Goal: Download file/media: Obtain resource

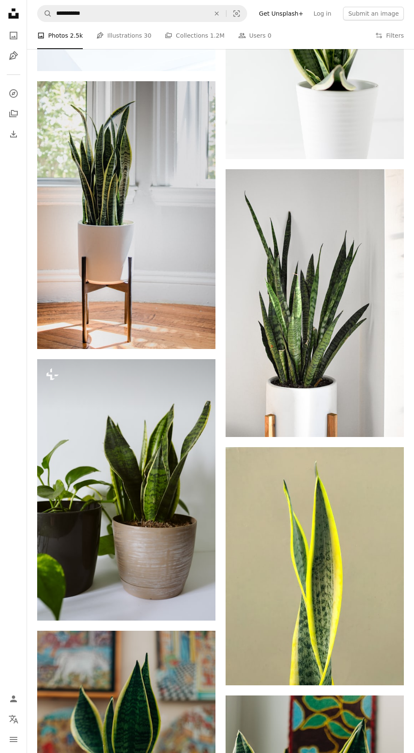
scroll to position [949, 0]
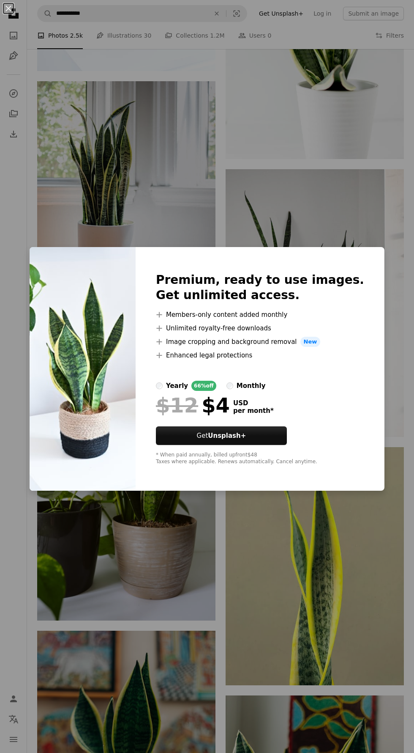
click at [354, 188] on div "An X shape Premium, ready to use images. Get unlimited access. A plus sign Memb…" at bounding box center [207, 376] width 414 height 753
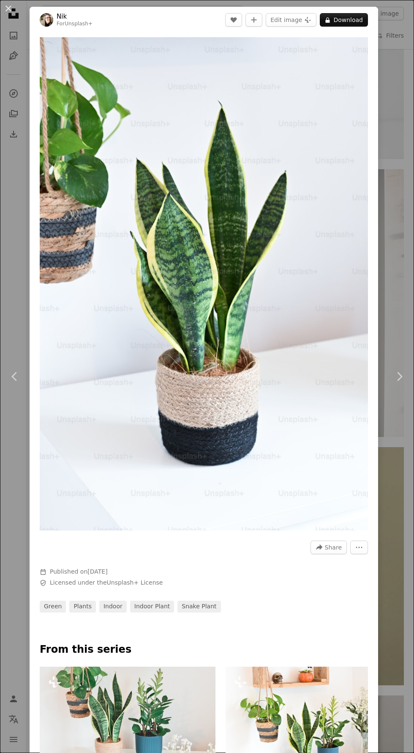
scroll to position [860, 0]
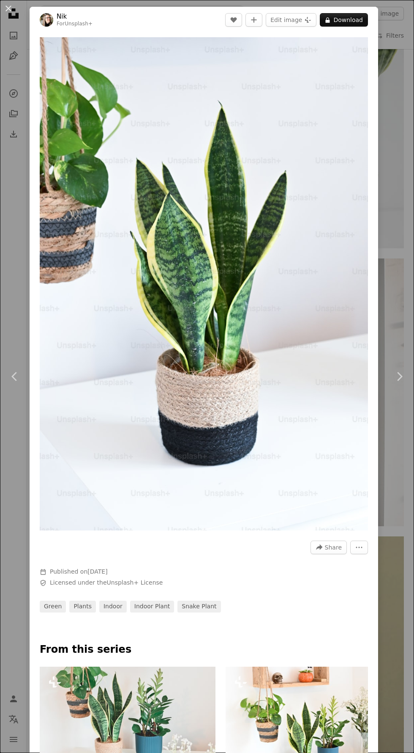
click at [7, 3] on button "An X shape" at bounding box center [8, 8] width 10 height 10
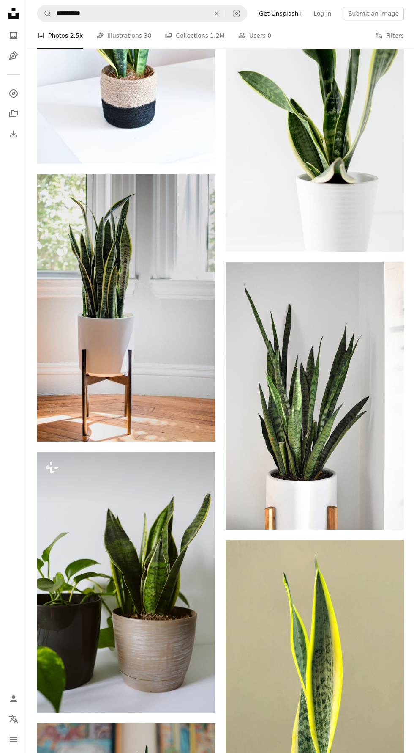
scroll to position [857, 0]
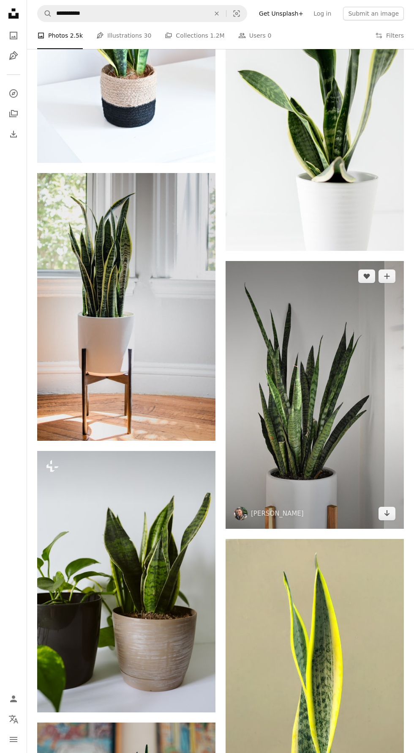
click at [320, 466] on img at bounding box center [315, 395] width 178 height 268
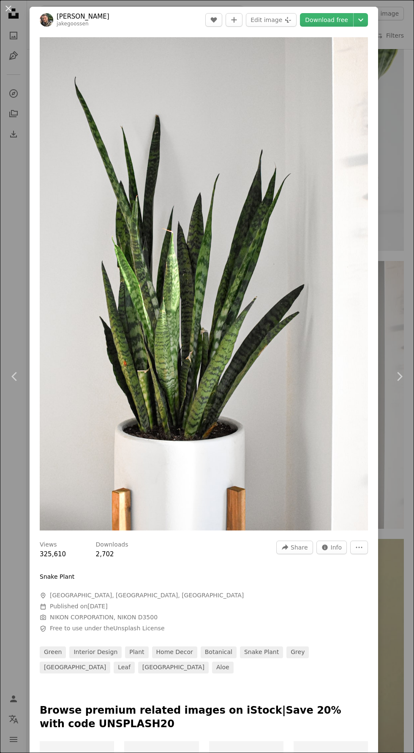
click at [389, 518] on div "An X shape Chevron left Chevron right [PERSON_NAME] jakegoossen A heart A plus …" at bounding box center [207, 376] width 414 height 753
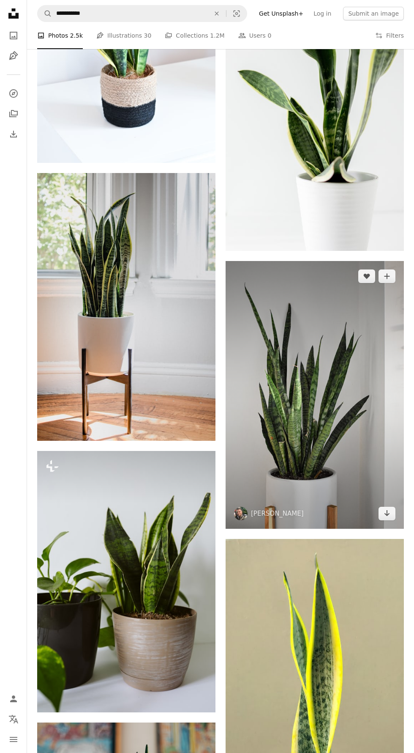
click at [332, 405] on img at bounding box center [315, 395] width 178 height 268
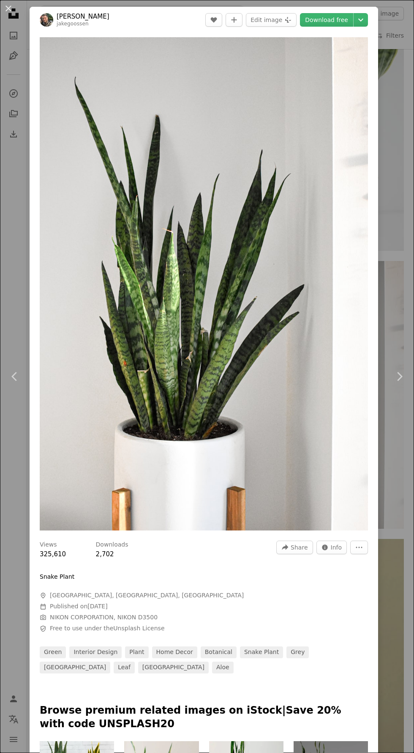
click at [332, 18] on link "Download free" at bounding box center [326, 20] width 53 height 14
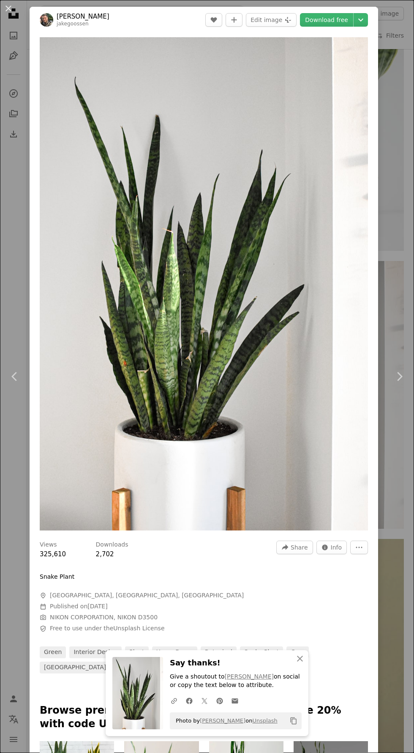
click at [7, 9] on button "An X shape" at bounding box center [8, 8] width 10 height 10
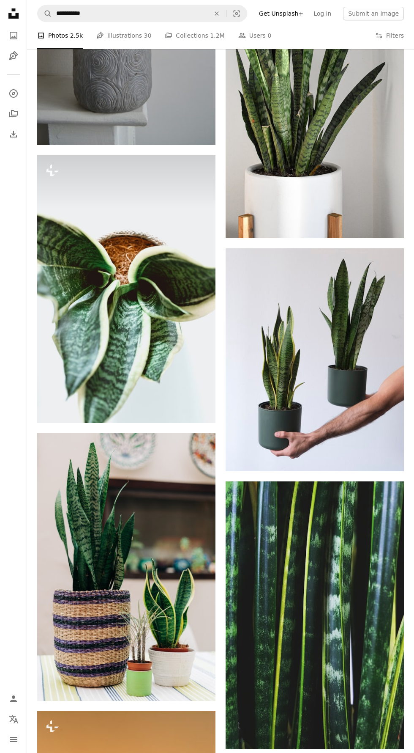
scroll to position [2081, 0]
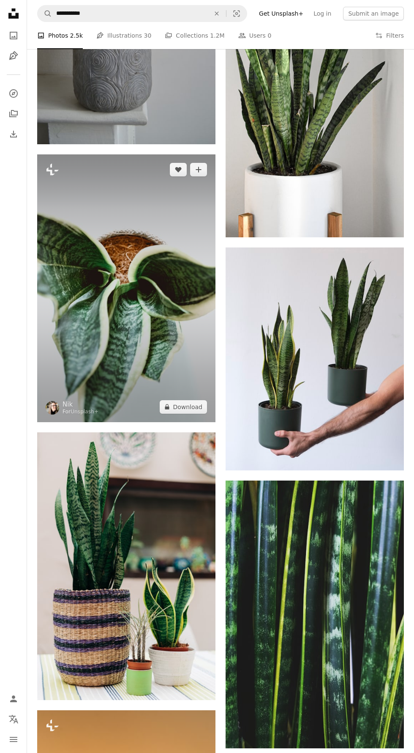
click at [154, 330] on img at bounding box center [126, 288] width 178 height 268
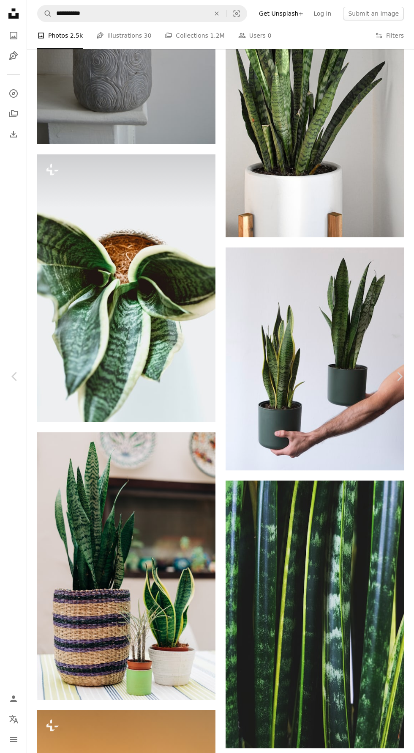
scroll to position [2830, 0]
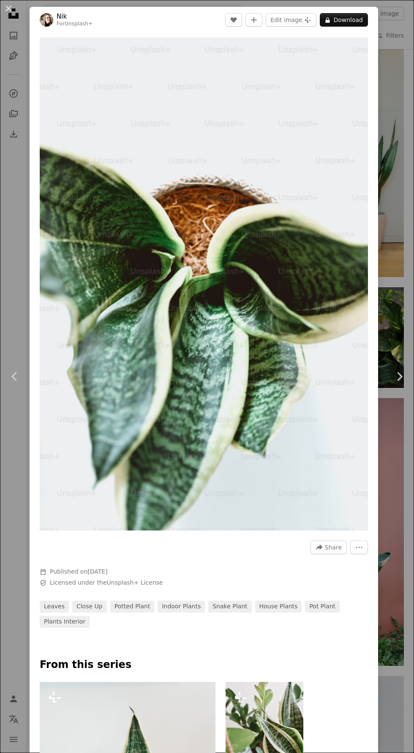
click at [8, 6] on button "An X shape" at bounding box center [8, 8] width 10 height 10
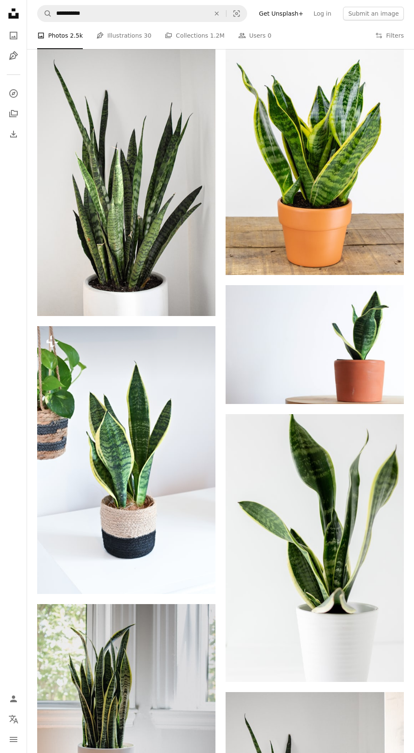
scroll to position [433, 0]
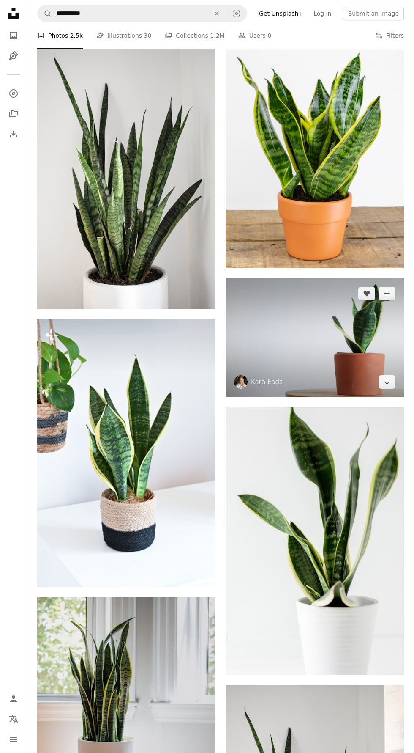
click at [367, 352] on img at bounding box center [315, 337] width 178 height 119
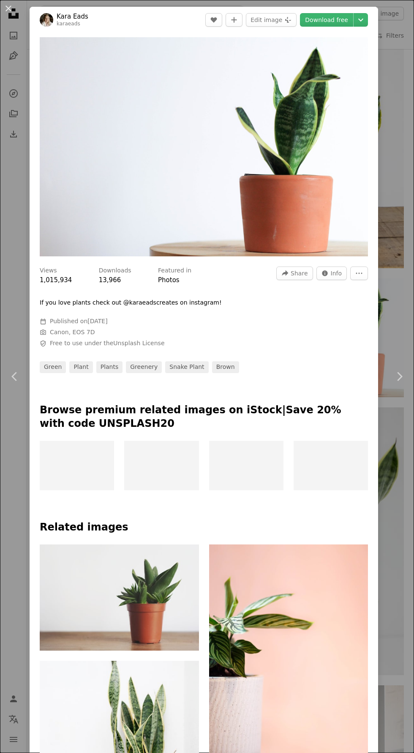
click at [335, 490] on div at bounding box center [331, 466] width 74 height 50
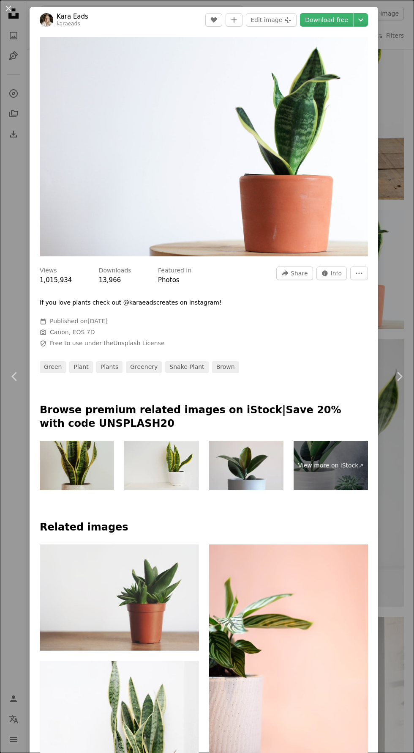
click at [8, 9] on button "An X shape" at bounding box center [8, 8] width 10 height 10
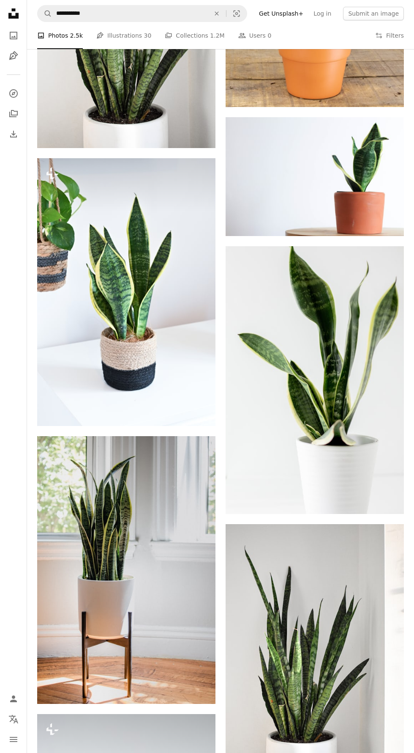
scroll to position [601, 0]
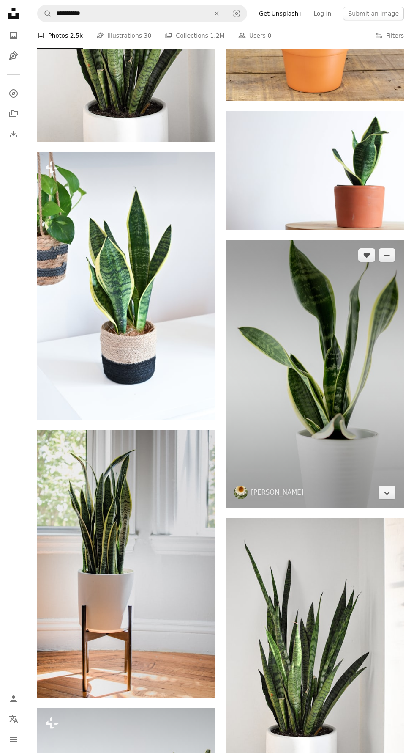
click at [342, 449] on img at bounding box center [315, 374] width 178 height 268
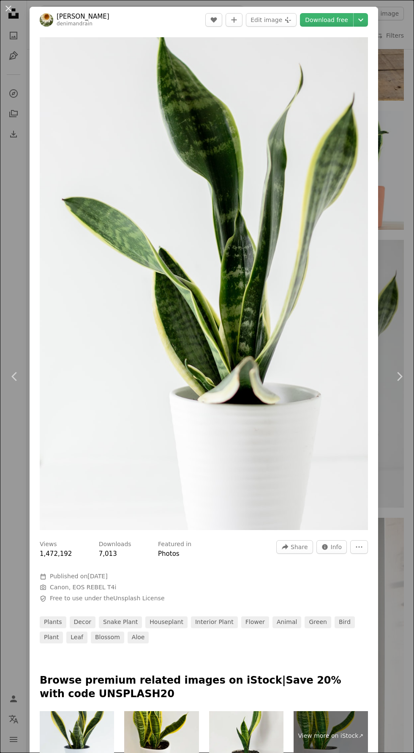
click at [344, 19] on link "Download free" at bounding box center [326, 20] width 53 height 14
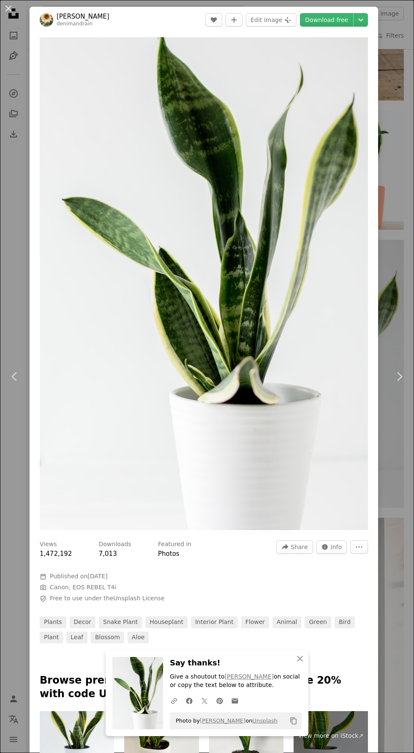
click at [8, 8] on button "An X shape" at bounding box center [8, 8] width 10 height 10
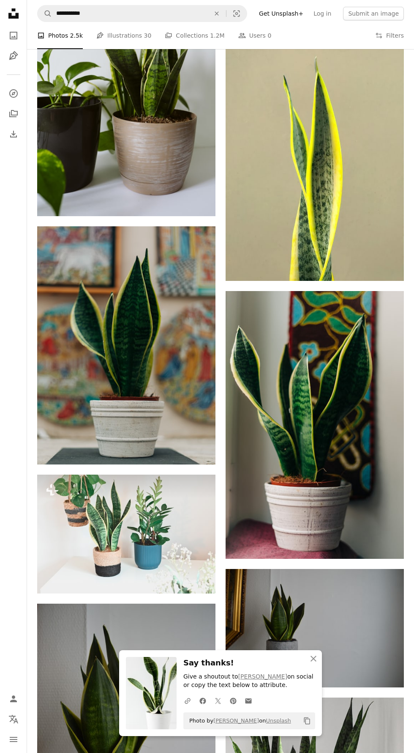
scroll to position [1362, 0]
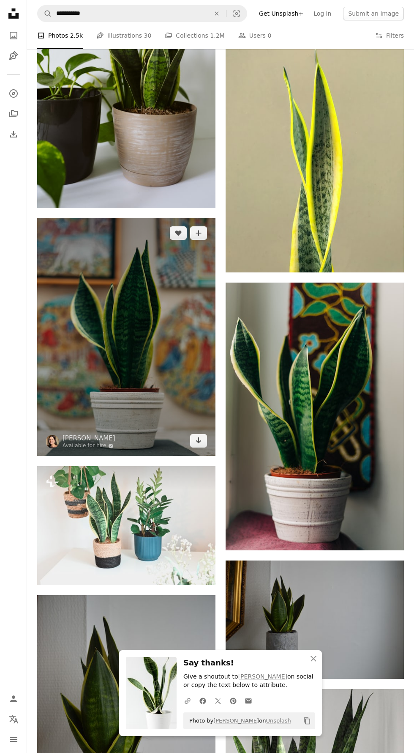
click at [143, 349] on img at bounding box center [126, 337] width 178 height 238
click at [153, 340] on img at bounding box center [126, 337] width 178 height 238
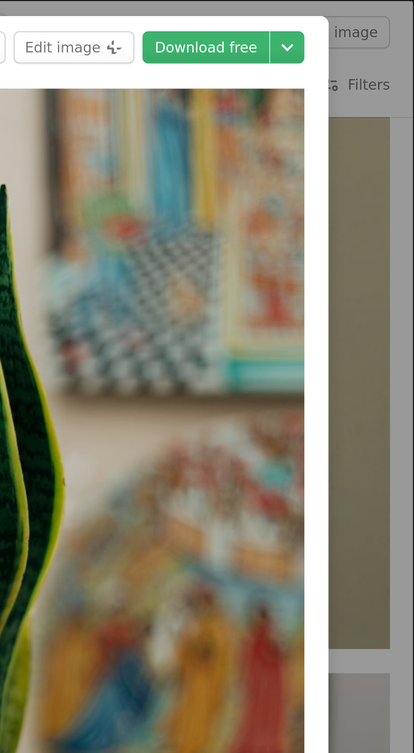
click at [333, 19] on link "Download free" at bounding box center [326, 20] width 53 height 14
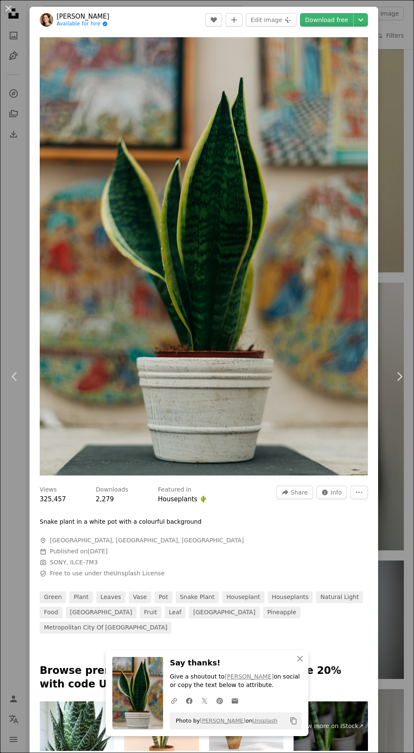
click at [8, 8] on button "An X shape" at bounding box center [8, 8] width 10 height 10
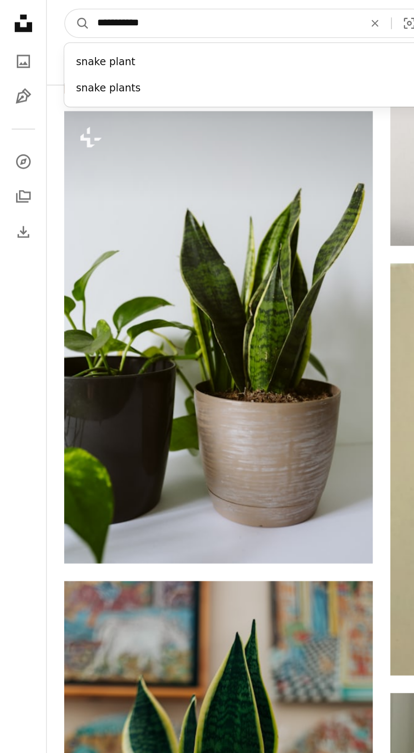
scroll to position [1243, 0]
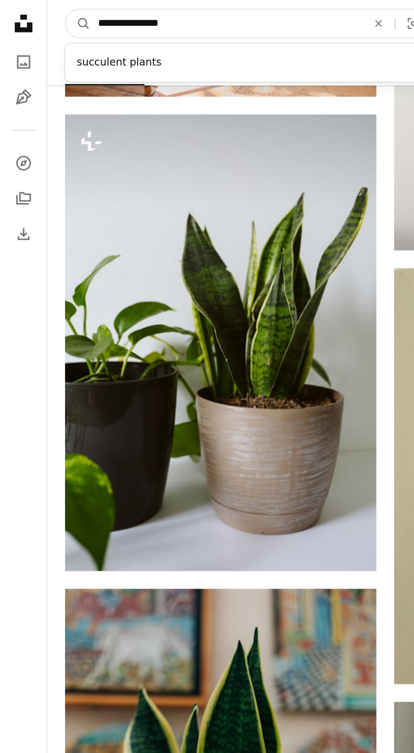
type input "**********"
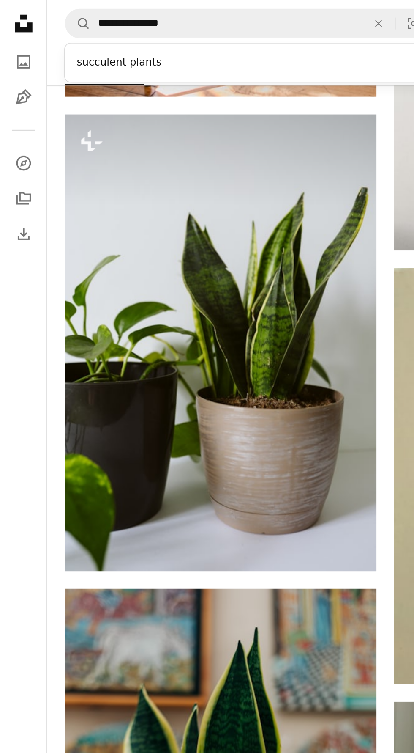
click at [143, 36] on div "succulent plants" at bounding box center [142, 35] width 210 height 15
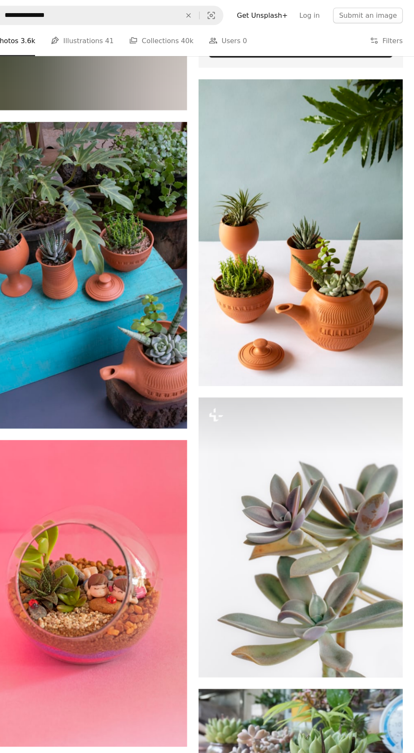
scroll to position [333, 0]
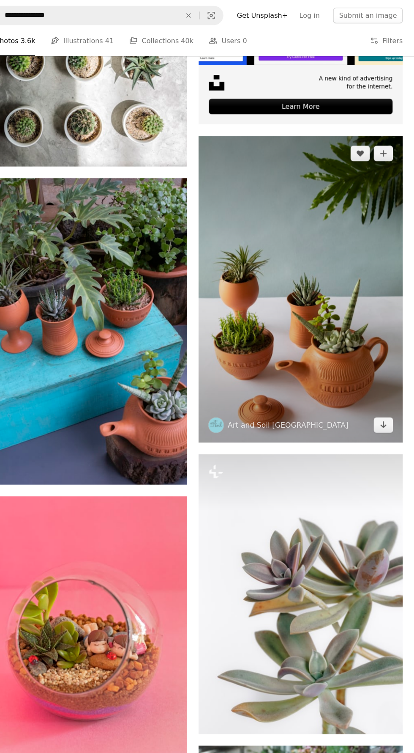
click at [342, 281] on img at bounding box center [315, 253] width 178 height 268
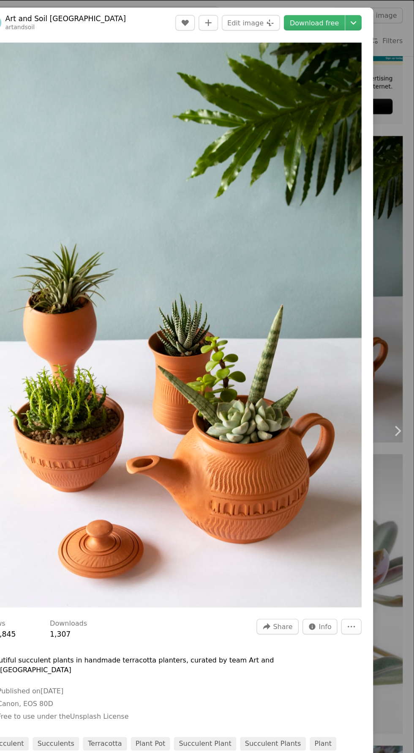
click at [342, 19] on link "Download free" at bounding box center [326, 20] width 53 height 14
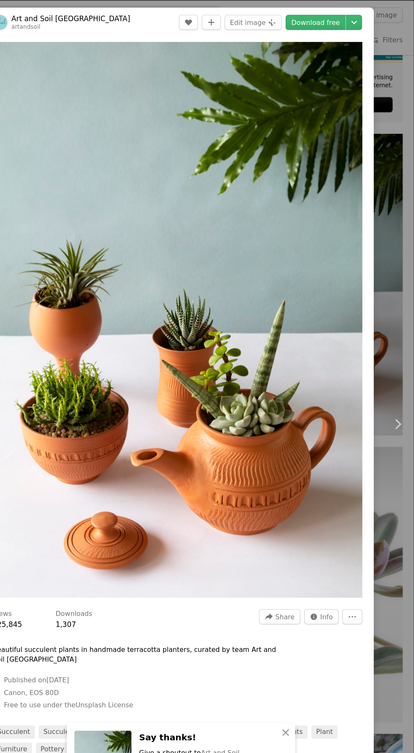
scroll to position [2, 0]
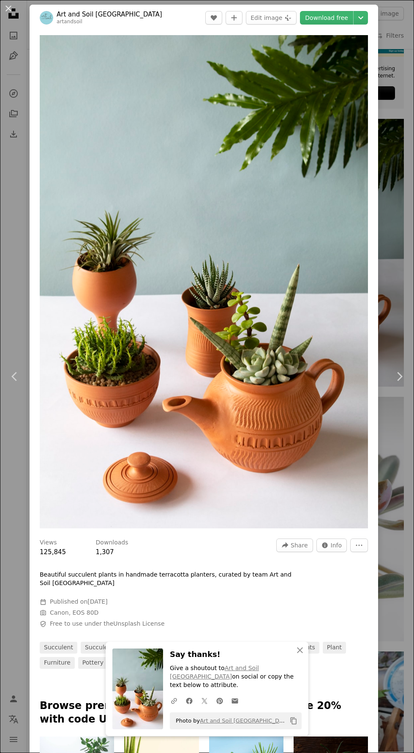
click at [8, 13] on button "An X shape" at bounding box center [8, 8] width 10 height 10
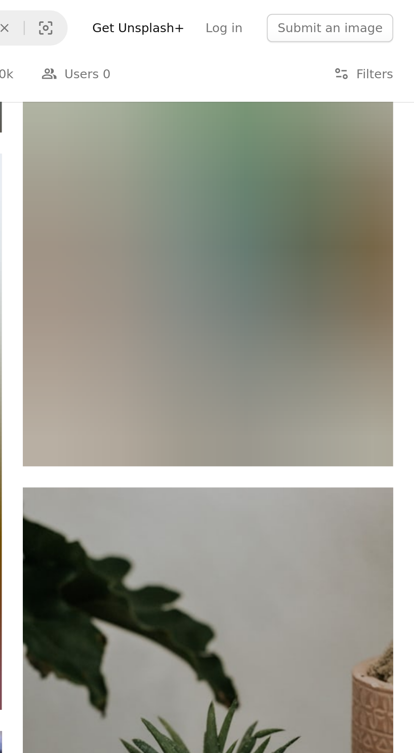
scroll to position [6054, 0]
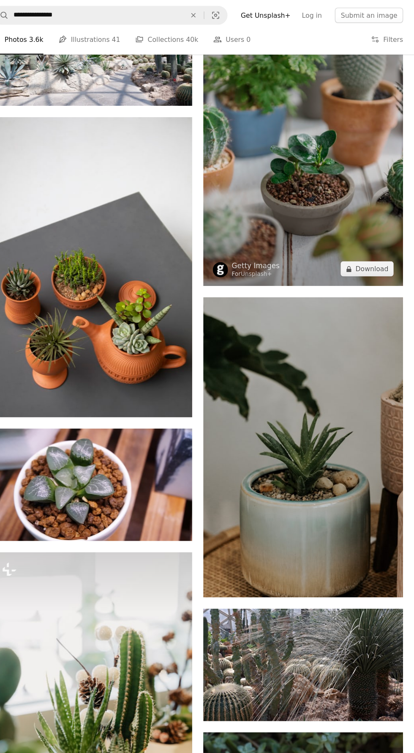
click at [334, 197] on img at bounding box center [315, 133] width 178 height 244
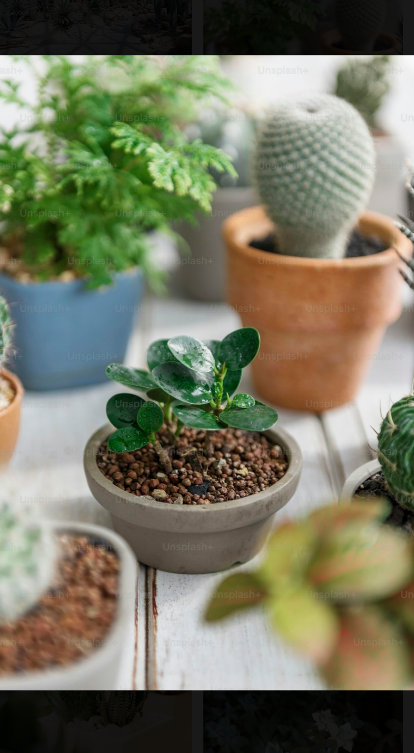
scroll to position [6054, 0]
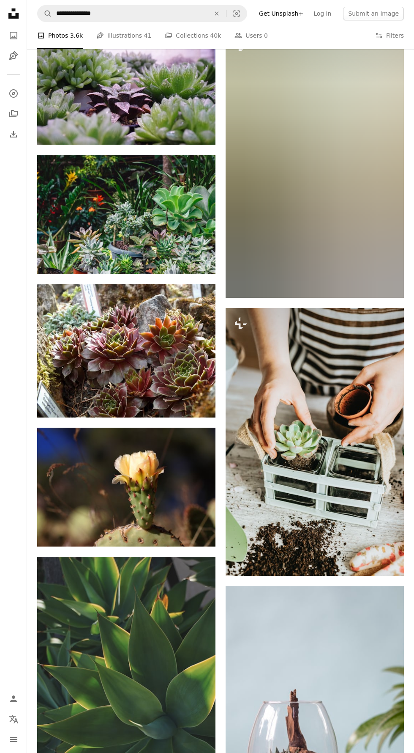
scroll to position [8288, 0]
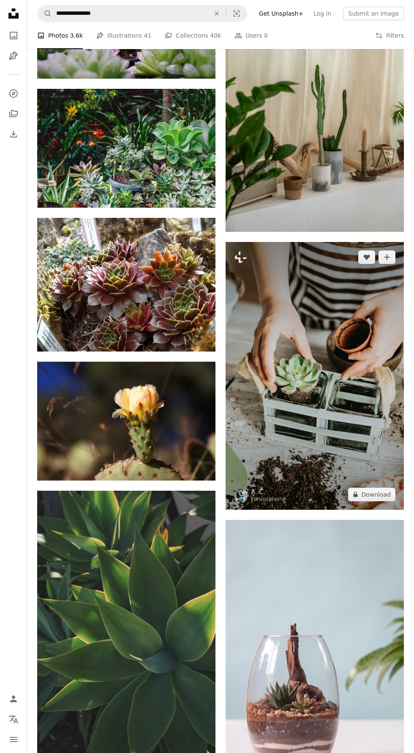
click at [346, 411] on img at bounding box center [315, 376] width 178 height 268
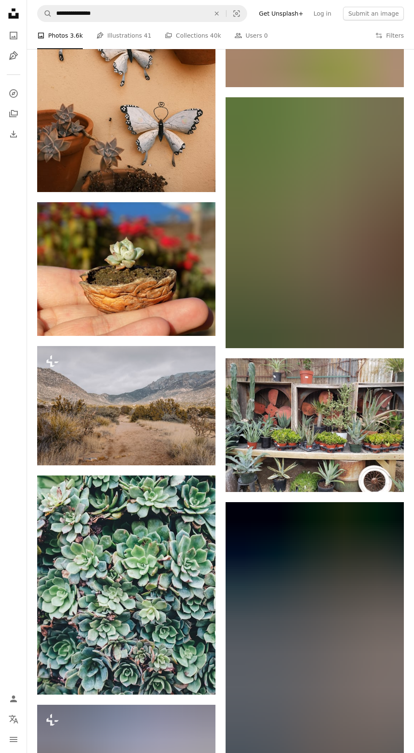
scroll to position [10869, 0]
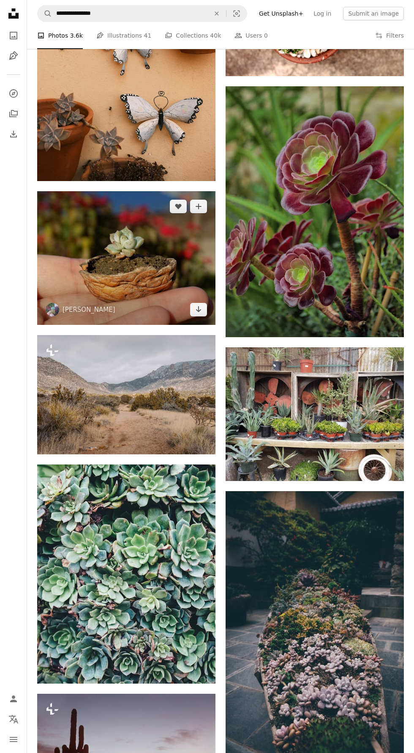
click at [178, 253] on img at bounding box center [126, 258] width 178 height 134
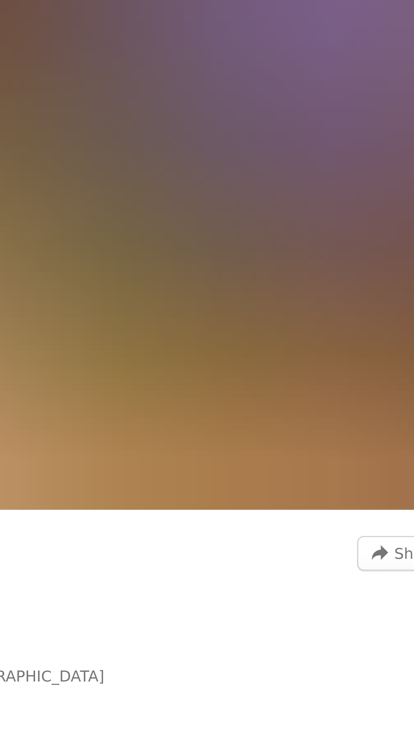
scroll to position [10869, 0]
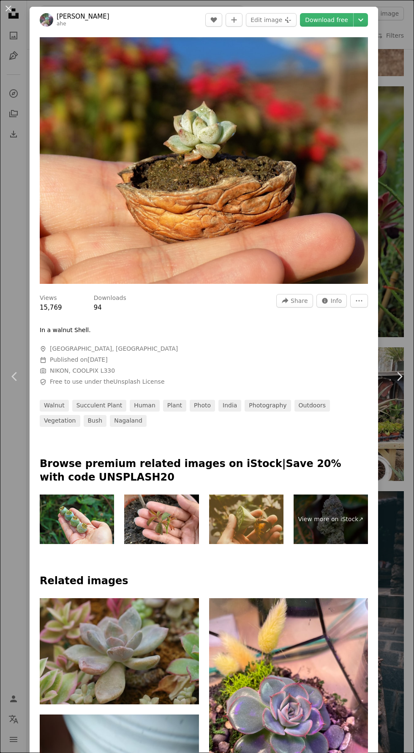
click at [327, 20] on link "Download free" at bounding box center [326, 20] width 53 height 14
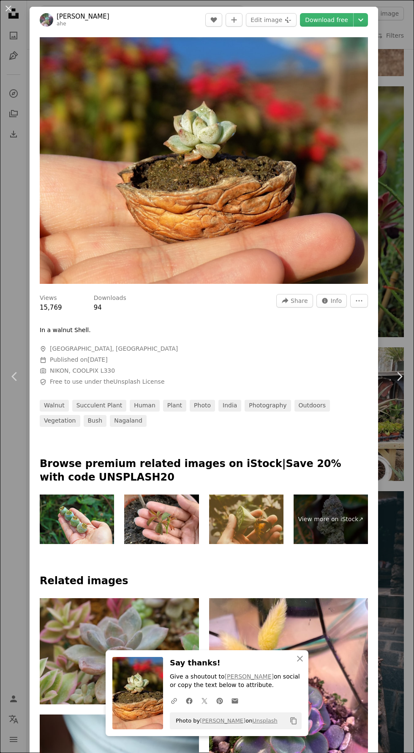
click at [9, 6] on button "An X shape" at bounding box center [8, 8] width 10 height 10
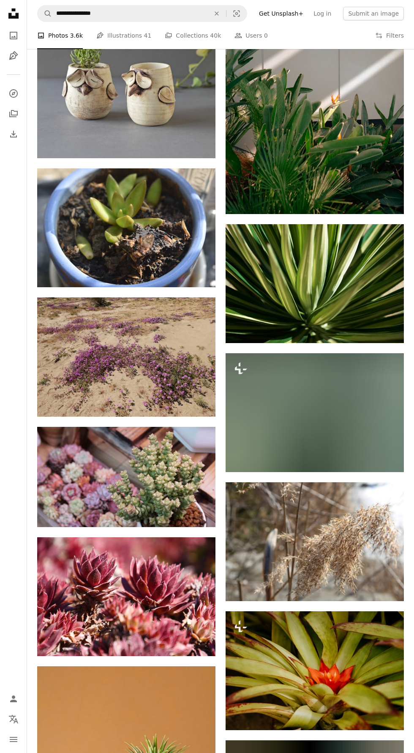
scroll to position [12757, 0]
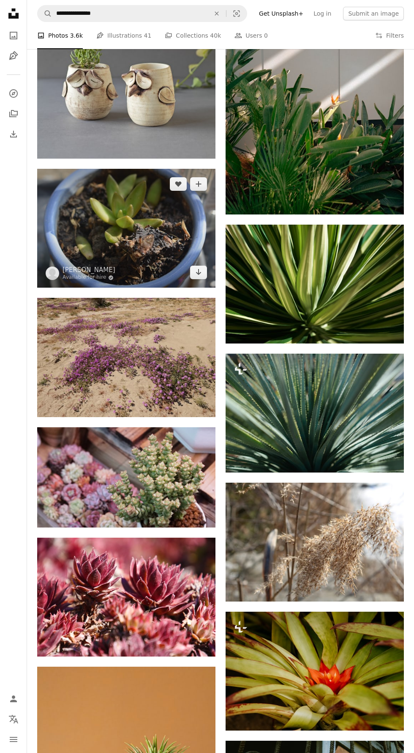
click at [167, 227] on img at bounding box center [126, 228] width 178 height 119
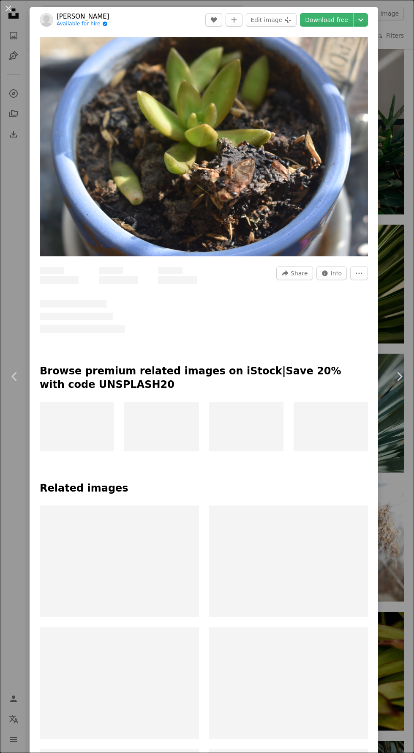
click at [337, 19] on link "Download free" at bounding box center [326, 20] width 53 height 14
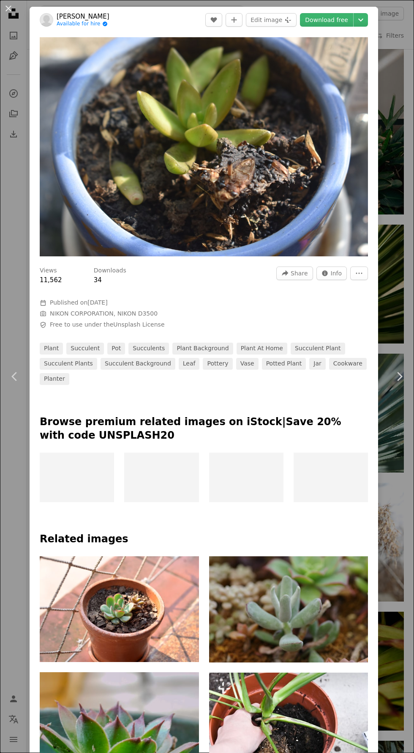
click at [337, 20] on link "Download free" at bounding box center [326, 20] width 53 height 14
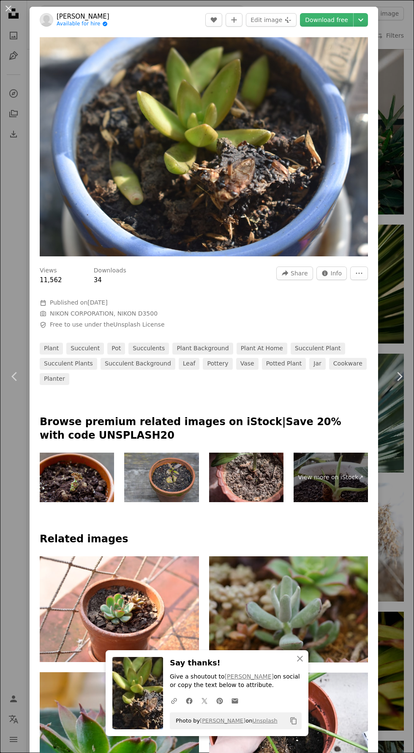
click at [8, 8] on button "An X shape" at bounding box center [8, 8] width 10 height 10
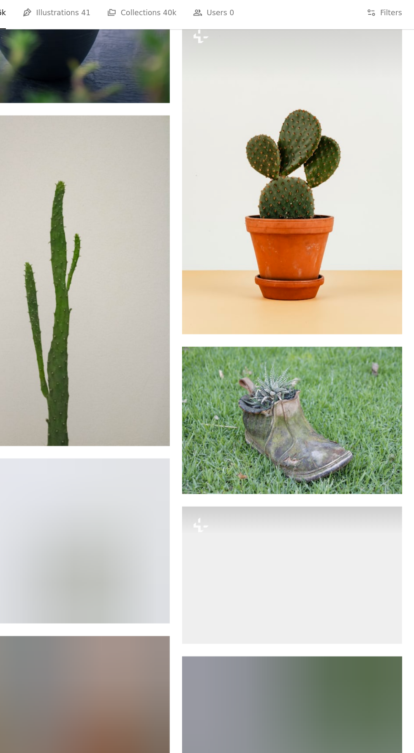
scroll to position [17612, 0]
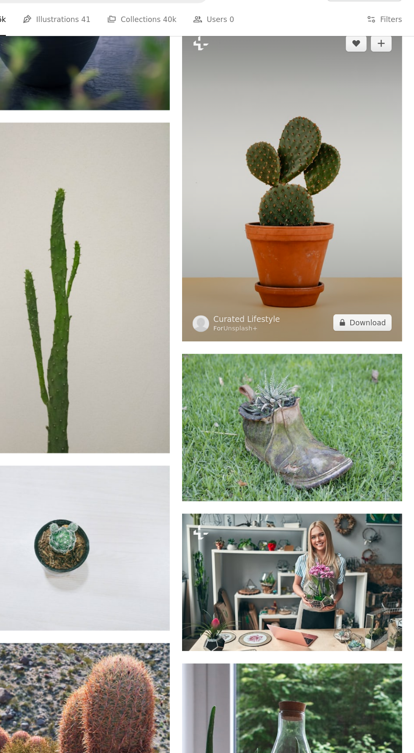
click at [357, 144] on img at bounding box center [315, 167] width 178 height 257
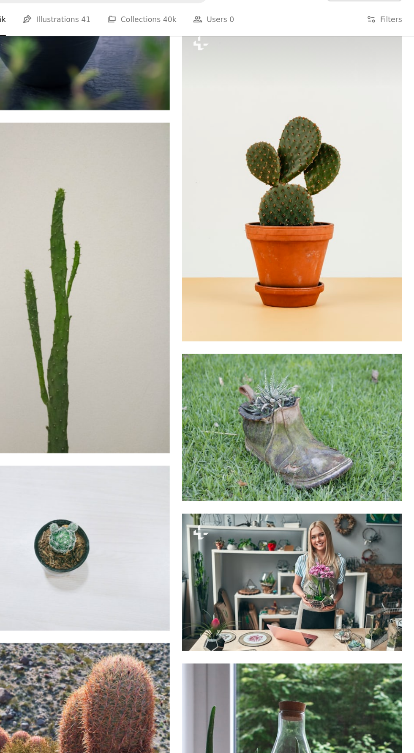
scroll to position [18638, 0]
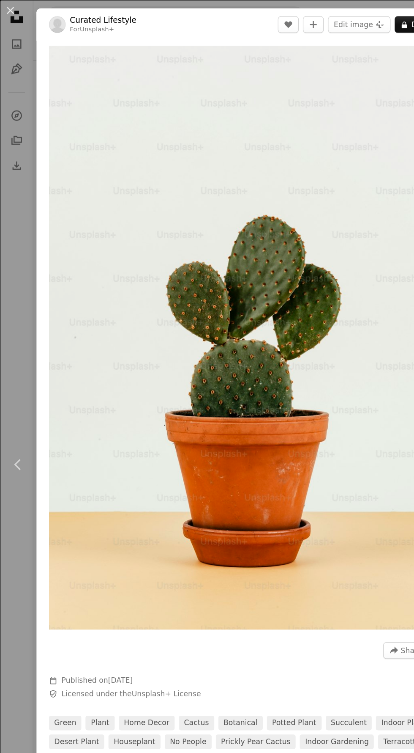
click at [8, 8] on button "An X shape" at bounding box center [8, 8] width 10 height 10
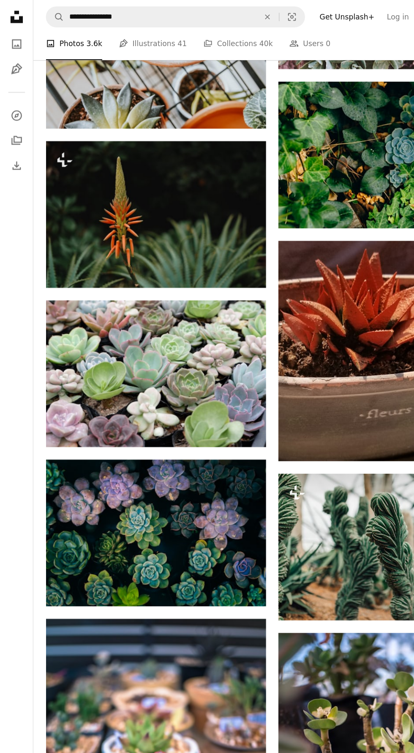
click at [84, 29] on ul "A photo Photos 3.6k Pen Tool Illustrations 41 A stack of folders Collections 40…" at bounding box center [152, 35] width 231 height 27
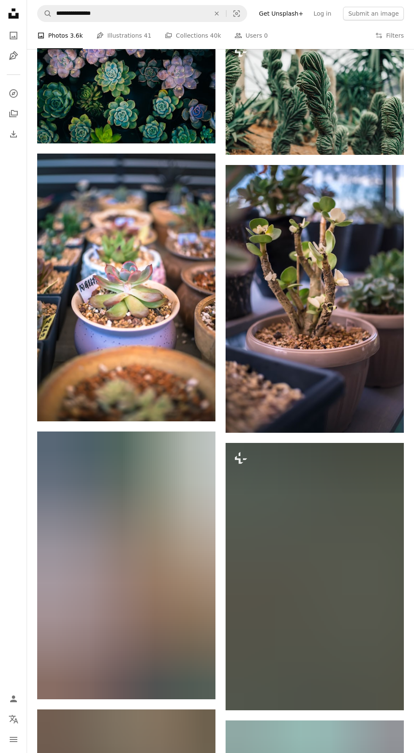
scroll to position [18986, 0]
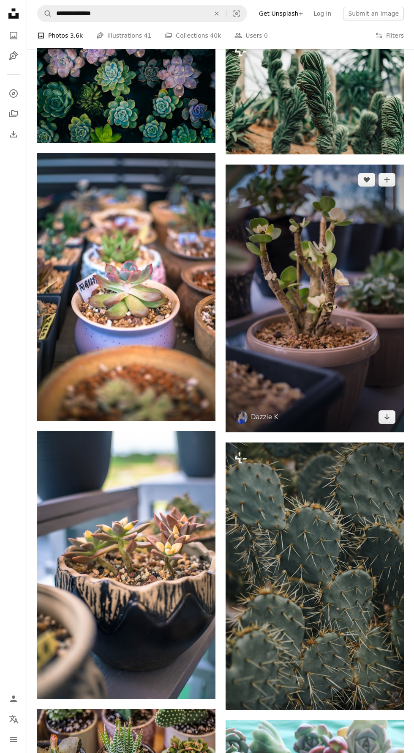
click at [341, 330] on img at bounding box center [315, 298] width 178 height 268
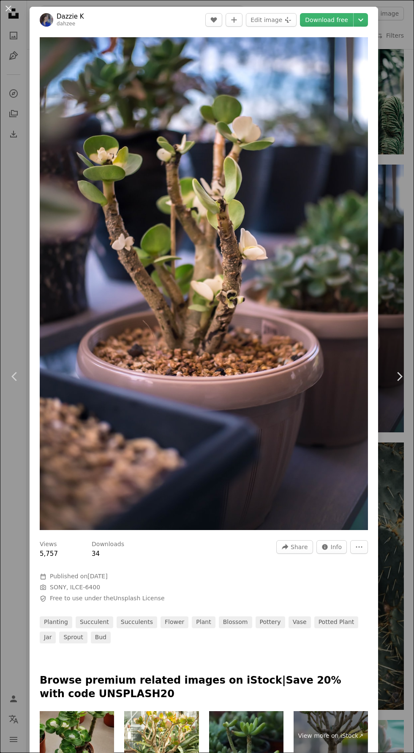
click at [337, 18] on link "Download free" at bounding box center [326, 20] width 53 height 14
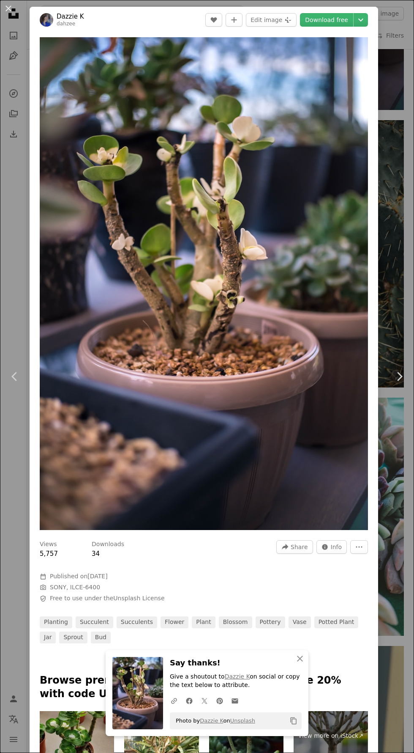
click at [14, 10] on button "An X shape" at bounding box center [8, 8] width 10 height 10
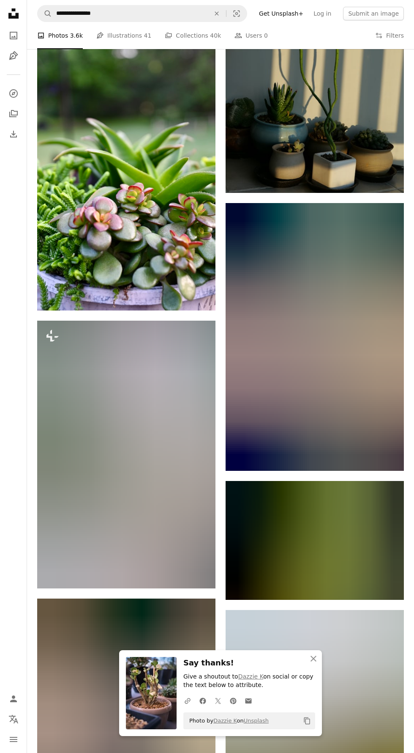
scroll to position [20005, 0]
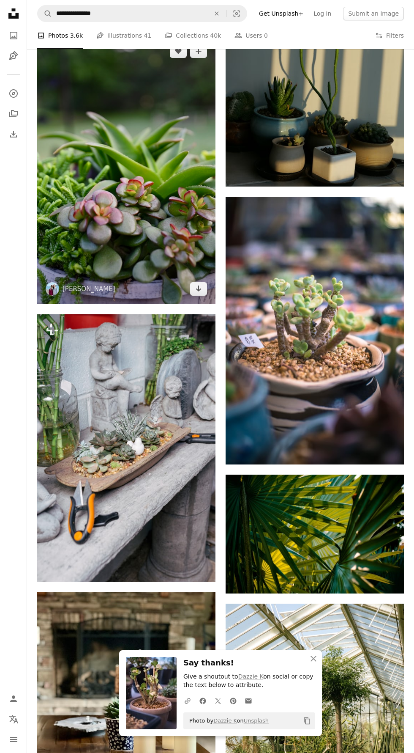
click at [167, 205] on img at bounding box center [126, 170] width 178 height 268
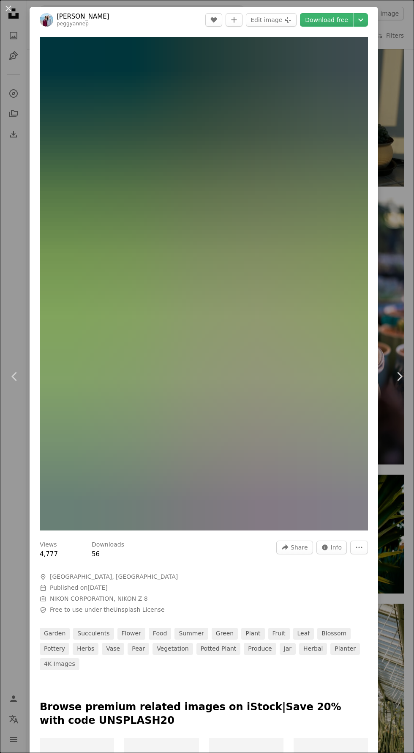
scroll to position [19915, 0]
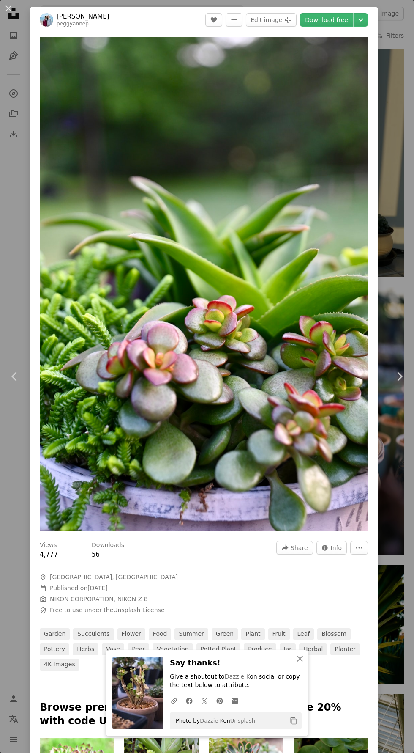
click at [331, 22] on link "Download free" at bounding box center [326, 20] width 53 height 14
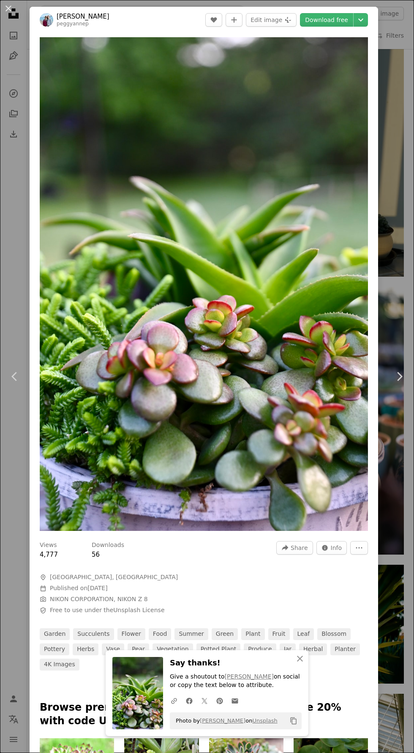
click at [9, 7] on button "An X shape" at bounding box center [8, 8] width 10 height 10
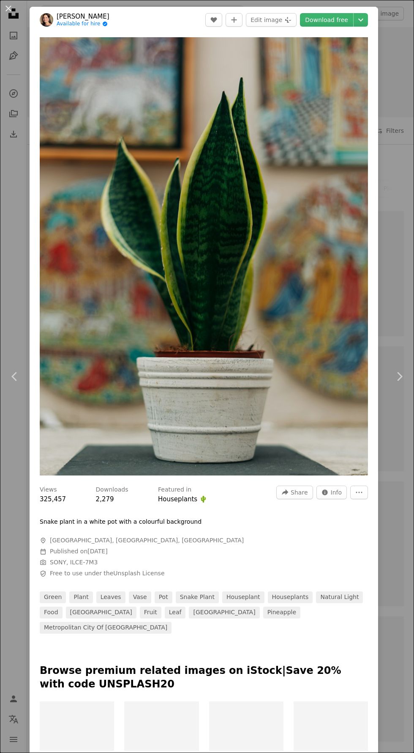
scroll to position [663, 0]
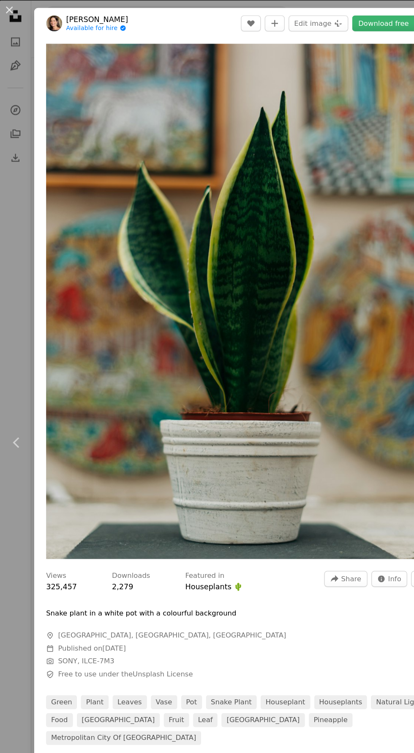
click at [7, 9] on button "An X shape" at bounding box center [8, 8] width 10 height 10
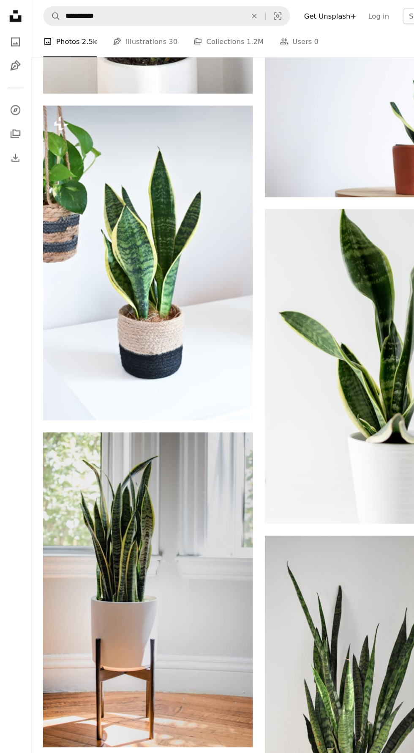
scroll to position [1362, 0]
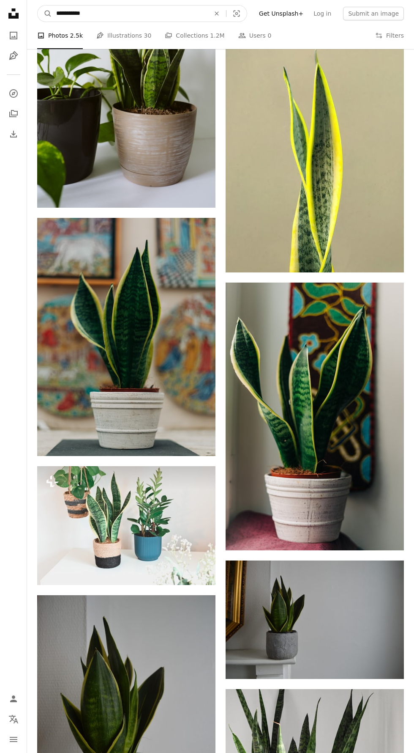
click at [135, 20] on input "**********" at bounding box center [130, 13] width 156 height 16
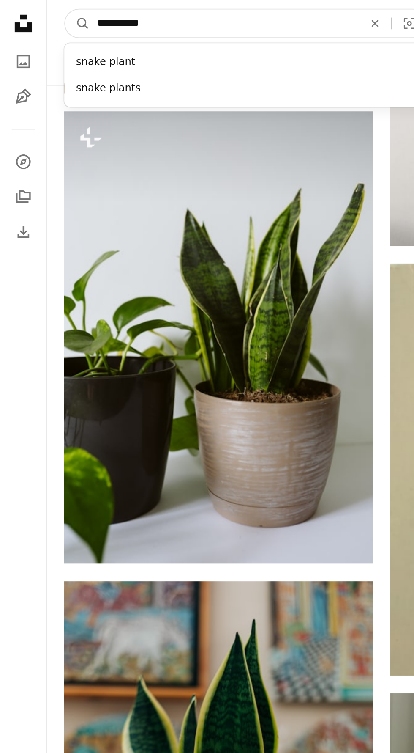
scroll to position [1243, 0]
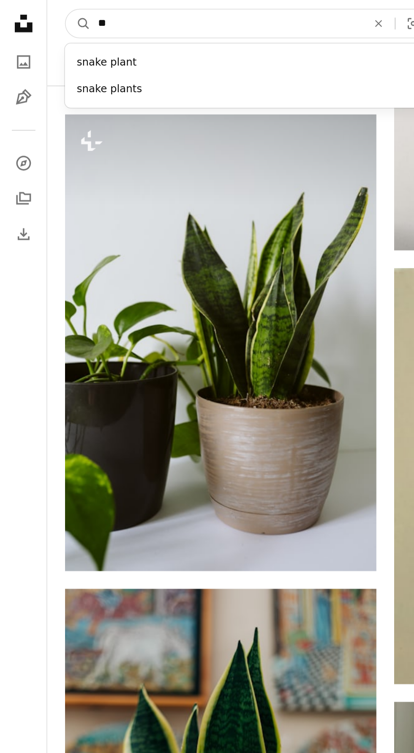
type input "*"
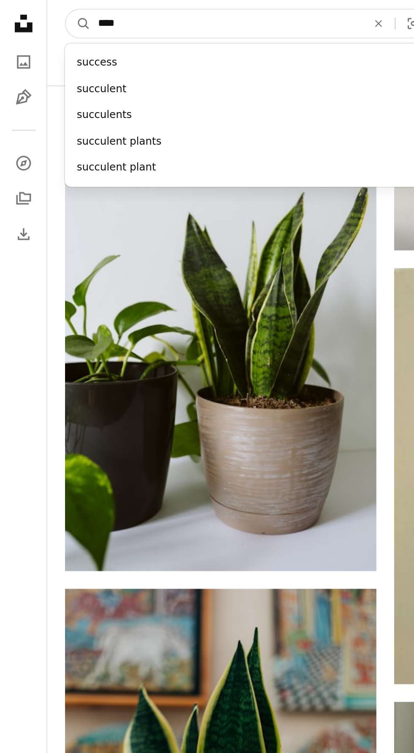
type input "****"
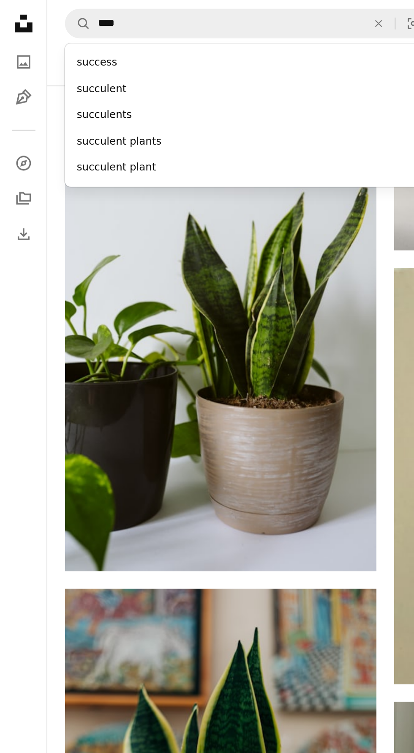
click at [134, 80] on div "succulent plants" at bounding box center [142, 81] width 210 height 15
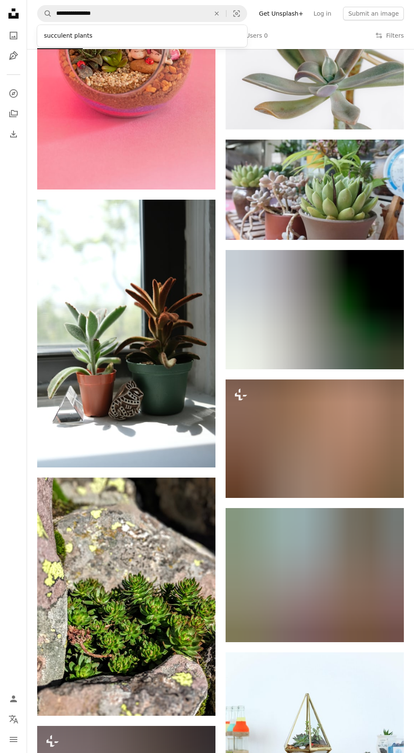
scroll to position [852, 0]
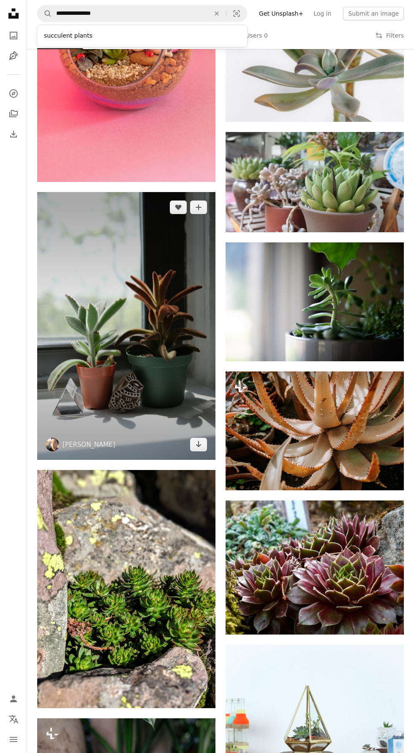
click at [165, 376] on img at bounding box center [126, 326] width 178 height 268
click at [138, 368] on img at bounding box center [126, 326] width 178 height 268
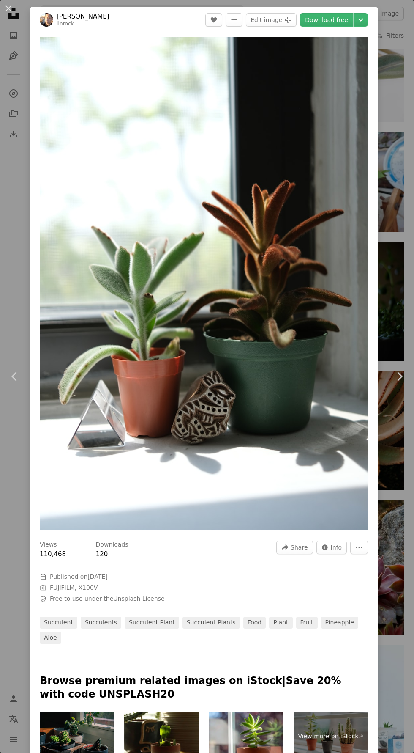
click at [339, 19] on link "Download free" at bounding box center [326, 20] width 53 height 14
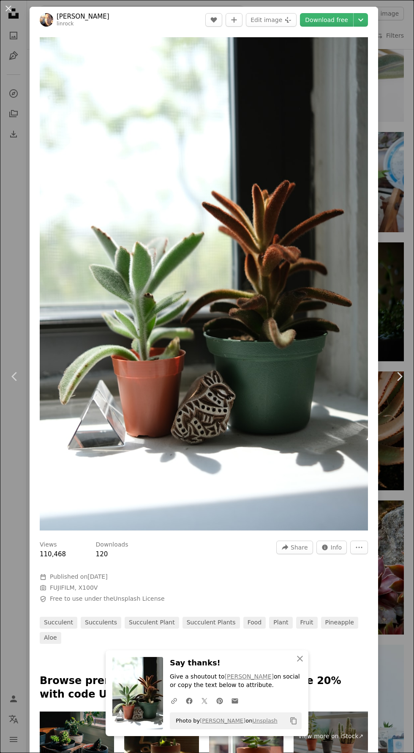
click at [7, 11] on button "An X shape" at bounding box center [8, 8] width 10 height 10
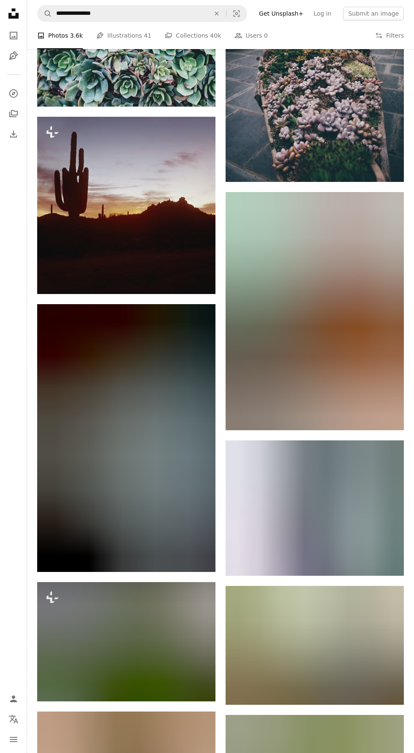
scroll to position [11446, 0]
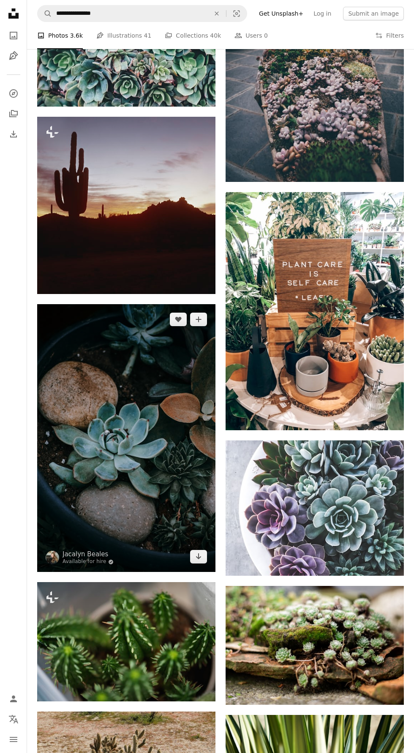
click at [99, 520] on img at bounding box center [126, 438] width 178 height 268
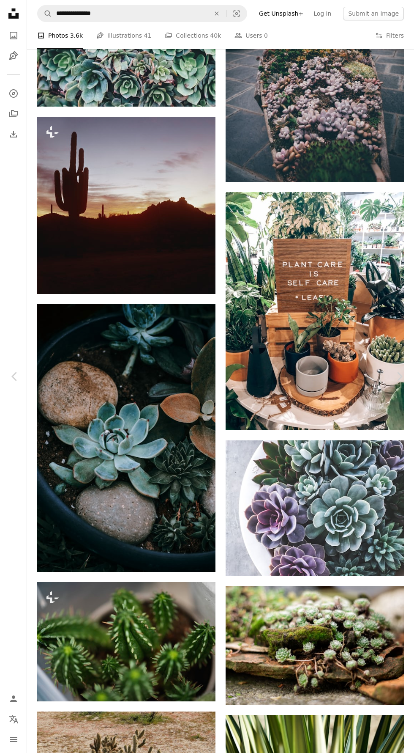
scroll to position [11615, 0]
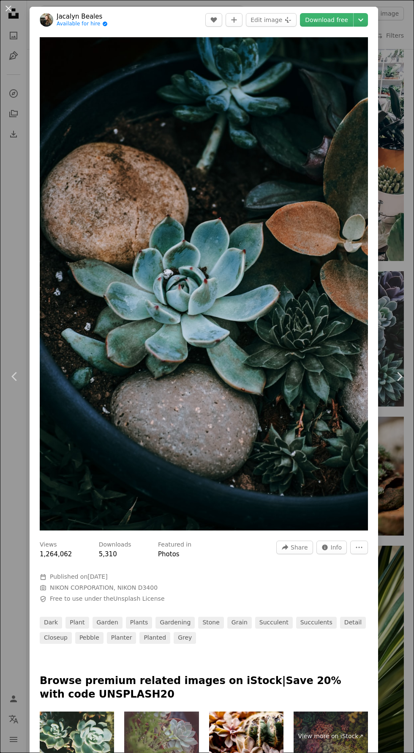
click at [332, 20] on link "Download free" at bounding box center [326, 20] width 53 height 14
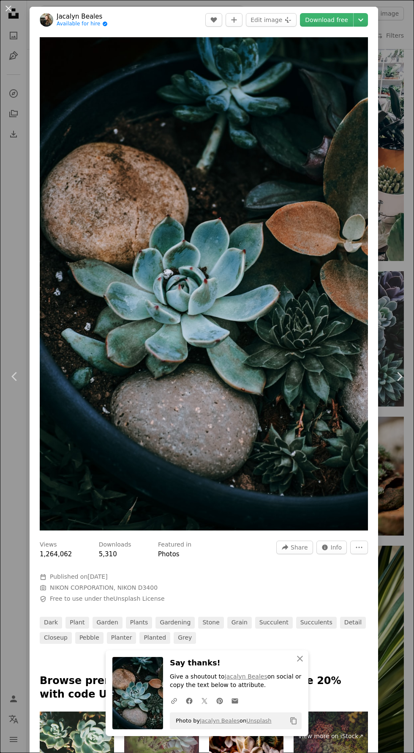
click at [9, 8] on button "An X shape" at bounding box center [8, 8] width 10 height 10
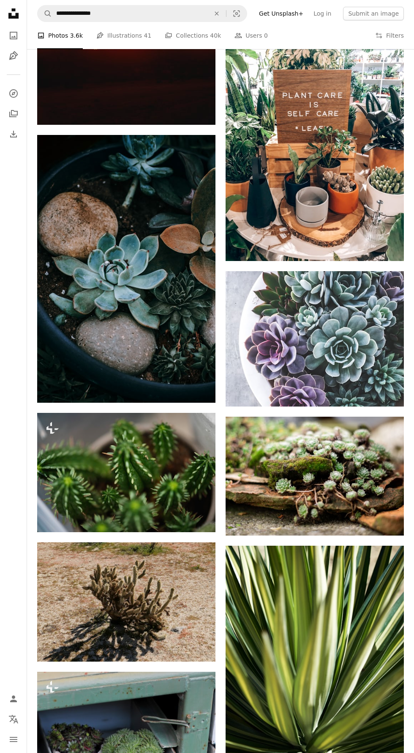
scroll to position [8366, 0]
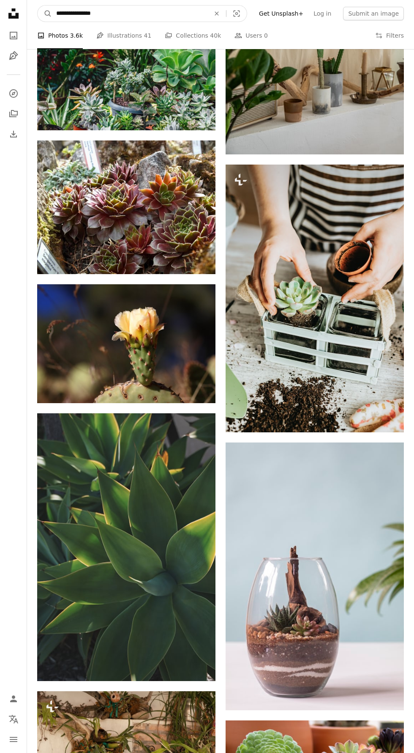
click at [156, 15] on input "**********" at bounding box center [130, 13] width 156 height 16
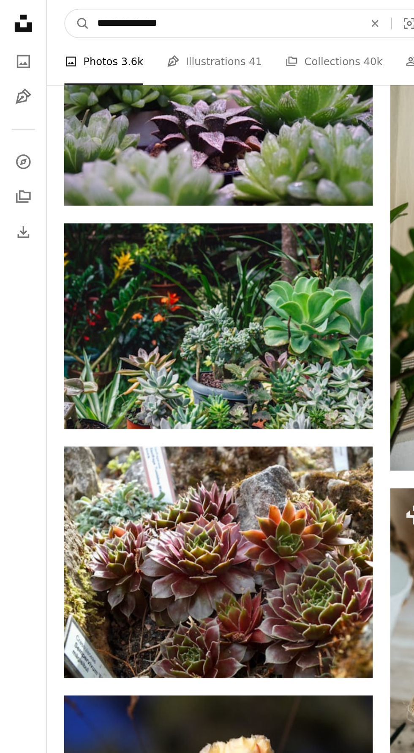
scroll to position [8247, 0]
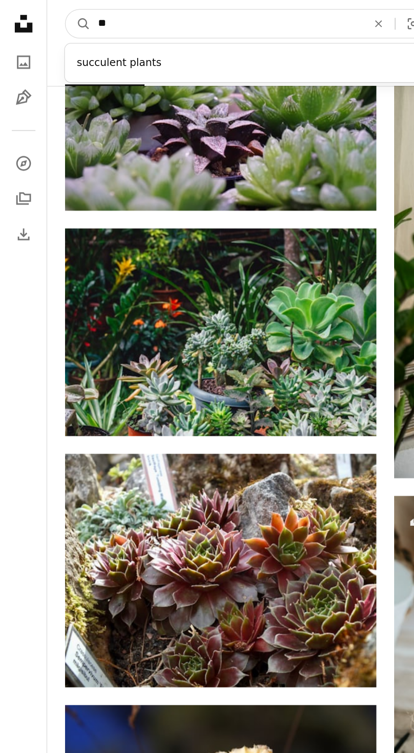
type input "*"
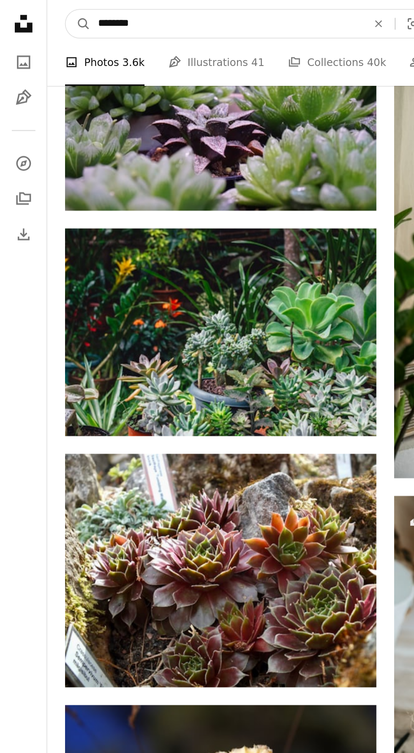
type input "********"
click at [38, 5] on button "A magnifying glass" at bounding box center [45, 13] width 14 height 16
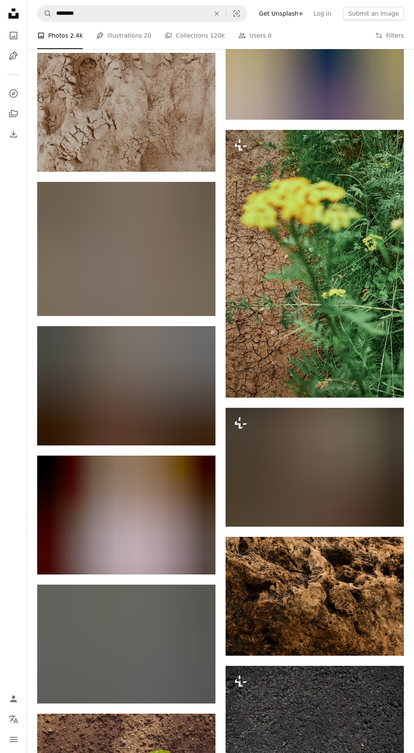
scroll to position [1376, 0]
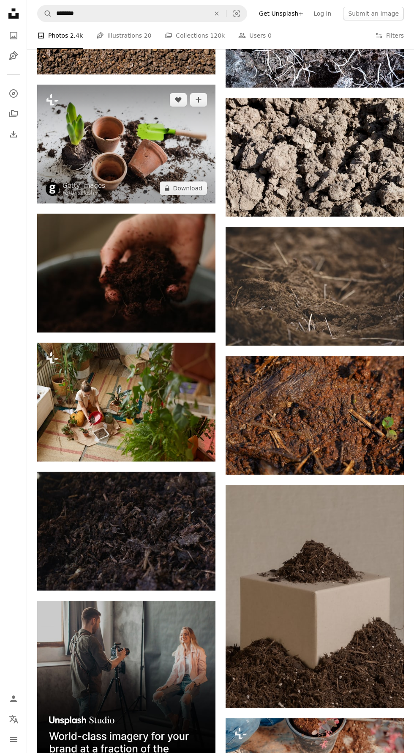
click at [138, 143] on img at bounding box center [126, 144] width 178 height 119
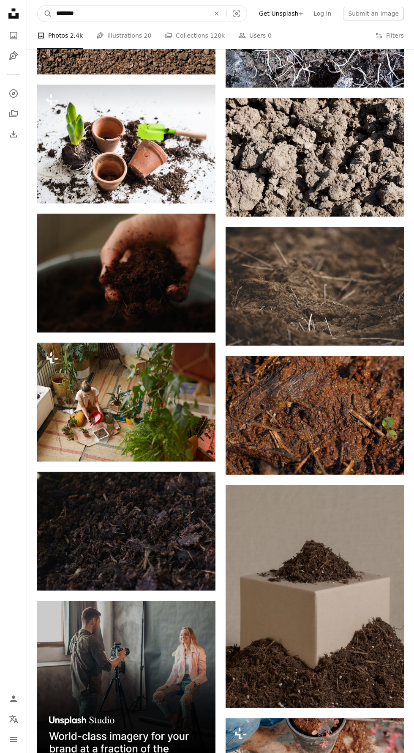
click at [48, 14] on icon "A magnifying glass" at bounding box center [45, 13] width 14 height 8
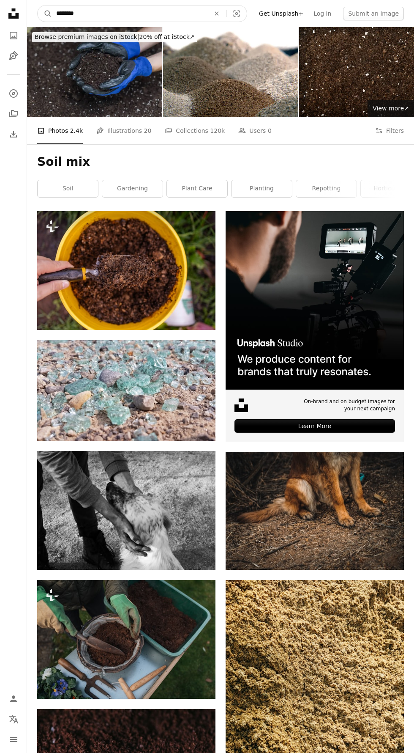
click at [85, 14] on input "********" at bounding box center [130, 13] width 156 height 16
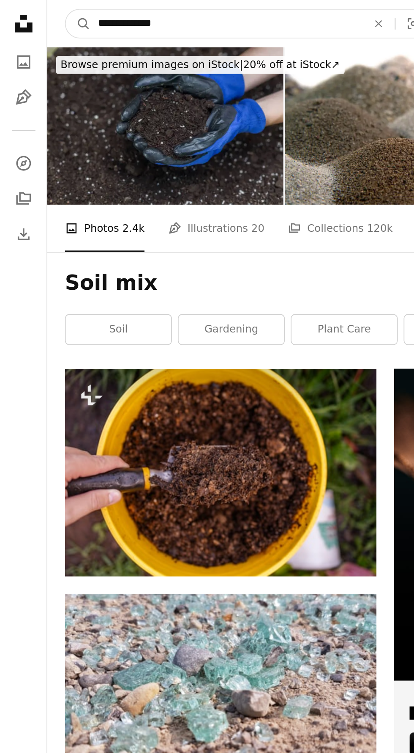
type input "**********"
click at [38, 5] on button "A magnifying glass" at bounding box center [45, 13] width 14 height 16
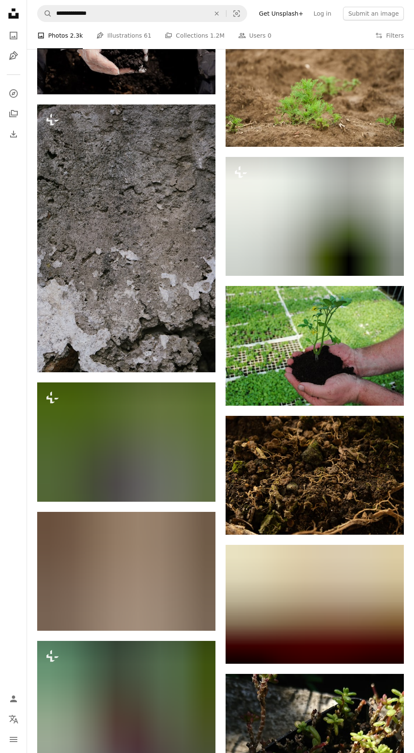
scroll to position [5148, 0]
